Goal: Task Accomplishment & Management: Manage account settings

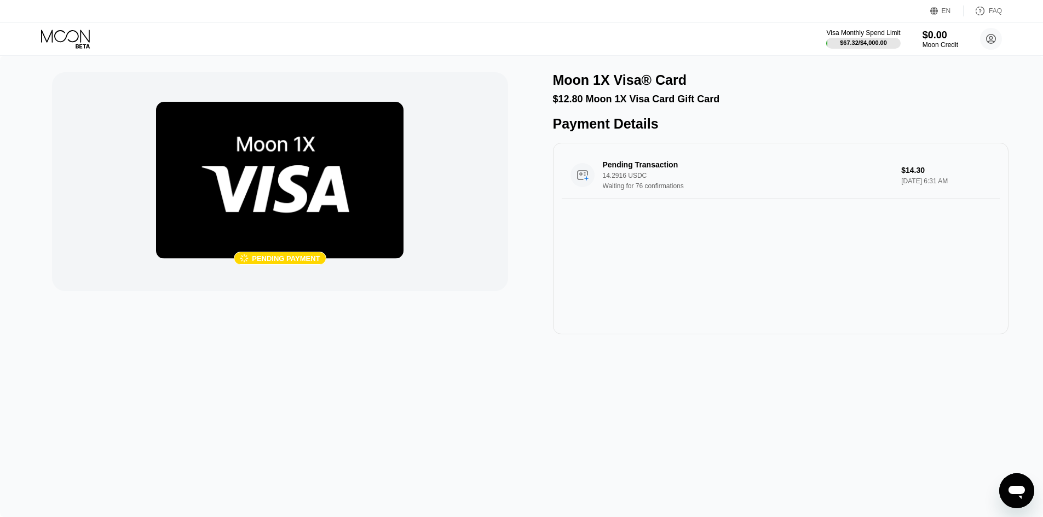
click at [57, 33] on icon at bounding box center [66, 39] width 51 height 19
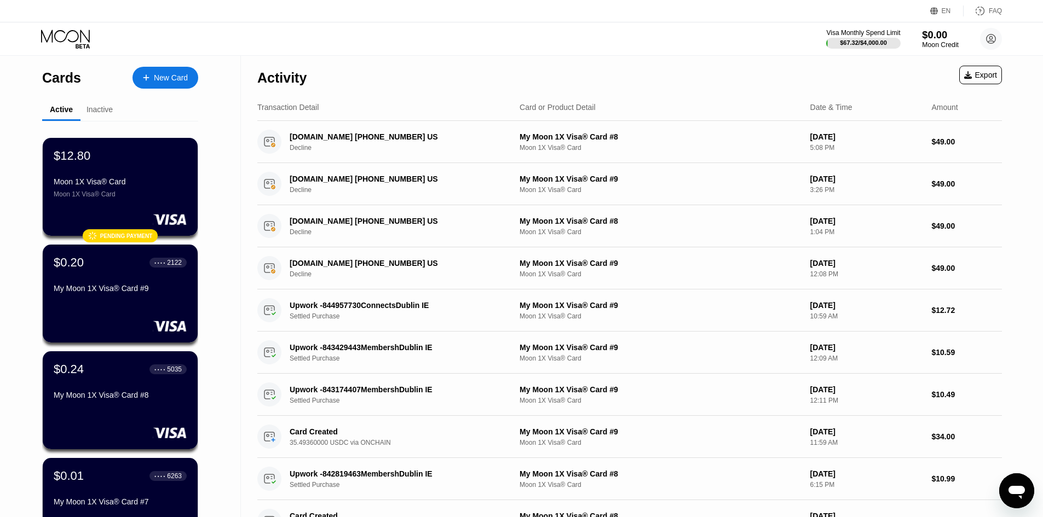
click at [950, 30] on div "$0.00" at bounding box center [940, 34] width 37 height 11
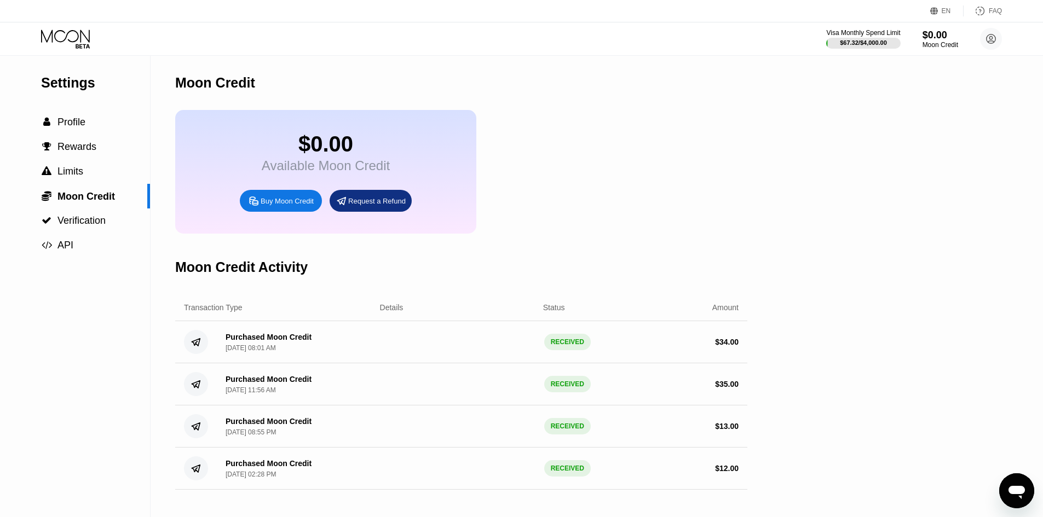
click at [65, 44] on icon at bounding box center [66, 39] width 51 height 19
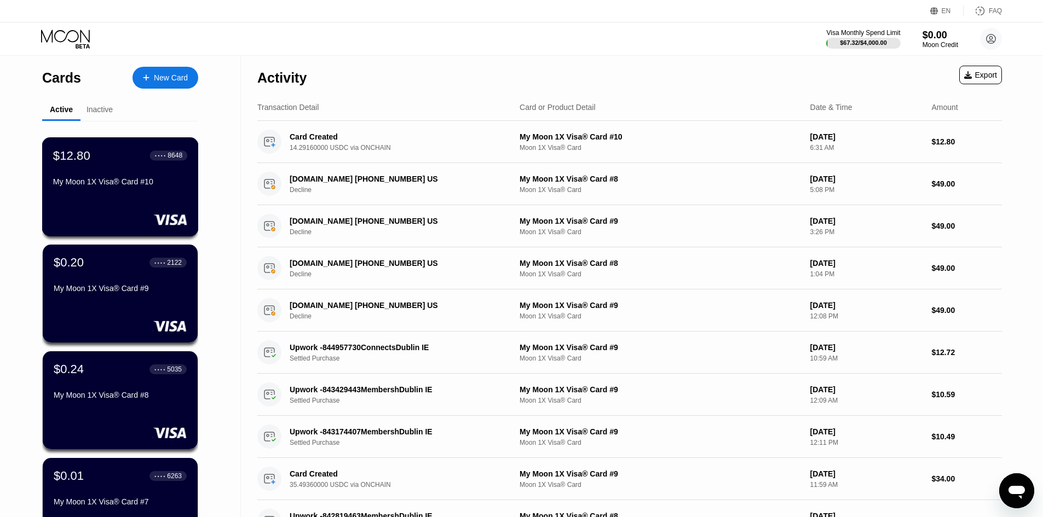
click at [70, 171] on div "$12.80 ● ● ● ● 8648 My Moon 1X Visa® Card #10" at bounding box center [120, 169] width 134 height 42
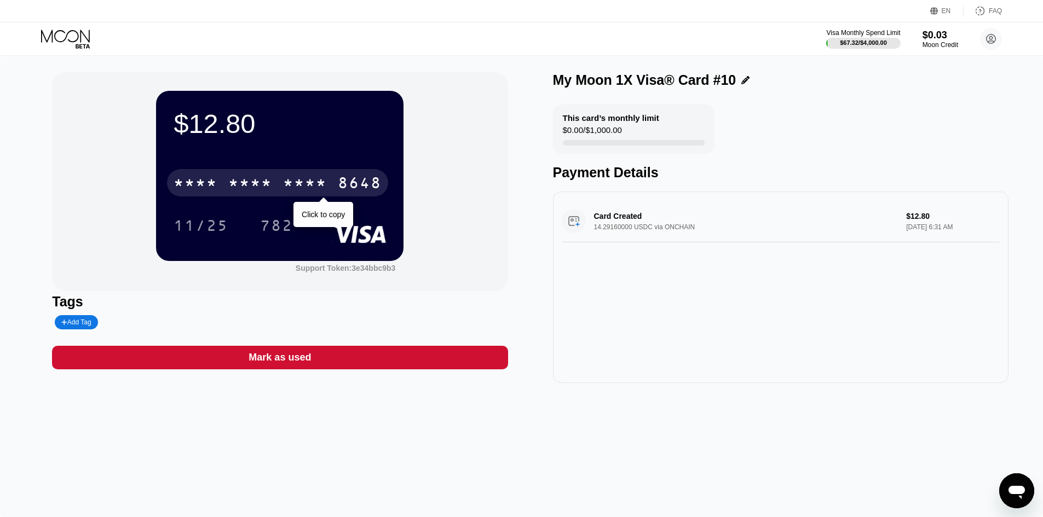
click at [335, 177] on div "* * * * * * * * * * * * 8648" at bounding box center [277, 182] width 221 height 27
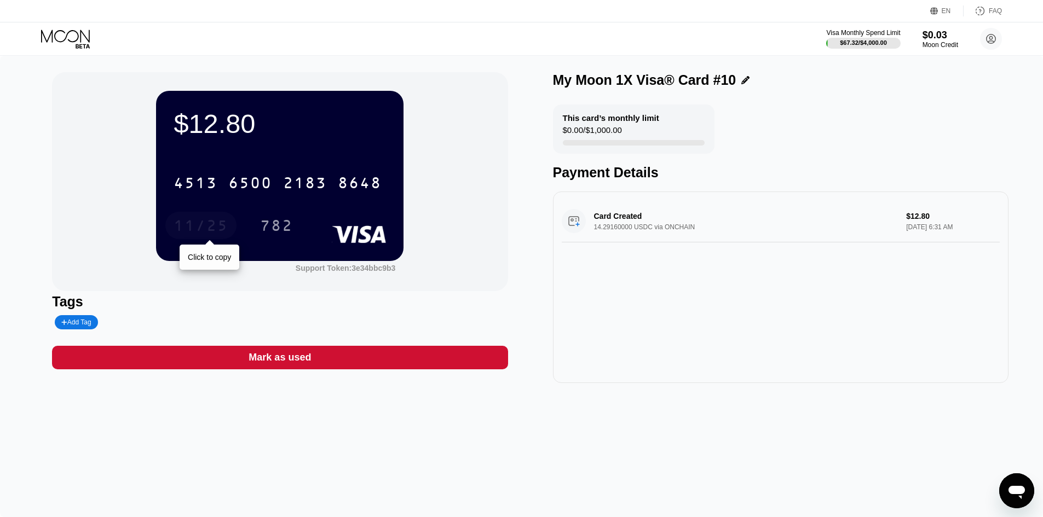
click at [211, 222] on div "11/25" at bounding box center [201, 227] width 55 height 18
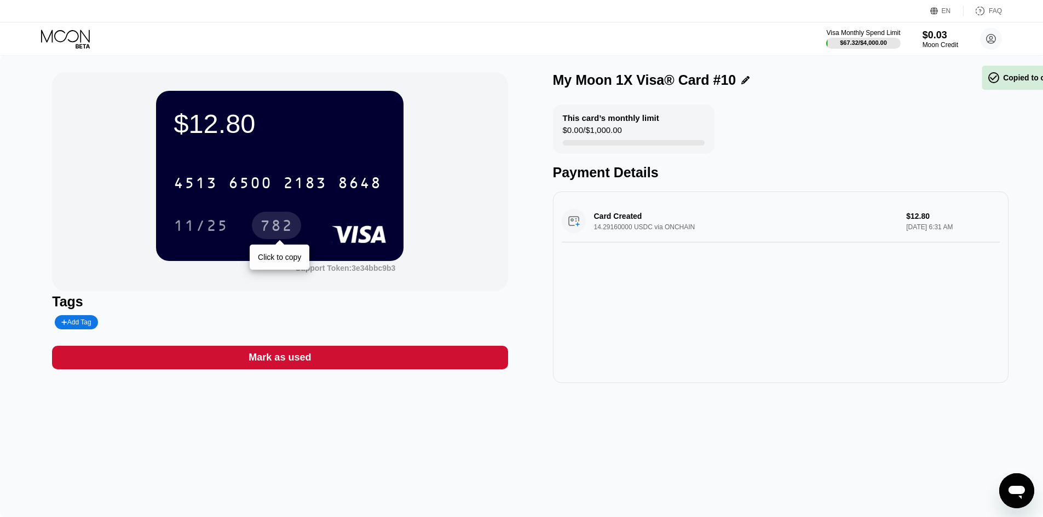
drag, startPoint x: 292, startPoint y: 218, endPoint x: 640, endPoint y: 1, distance: 409.8
click at [292, 218] on div "782" at bounding box center [276, 225] width 49 height 27
